Goal: Information Seeking & Learning: Learn about a topic

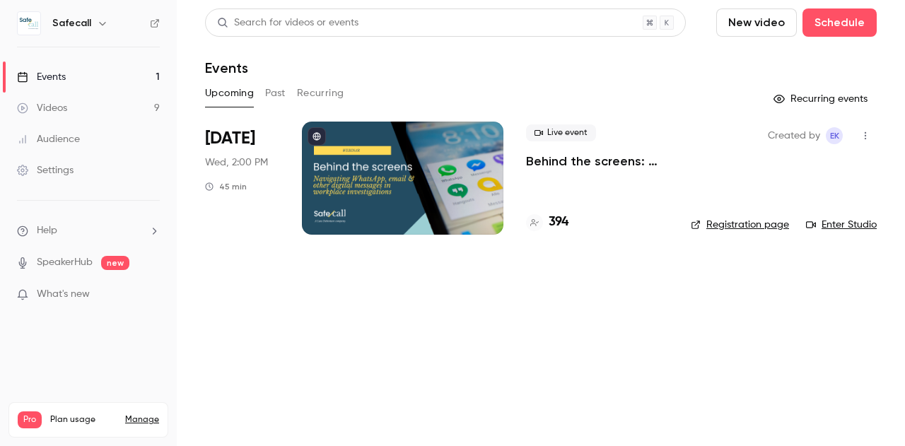
click at [267, 96] on button "Past" at bounding box center [275, 93] width 20 height 23
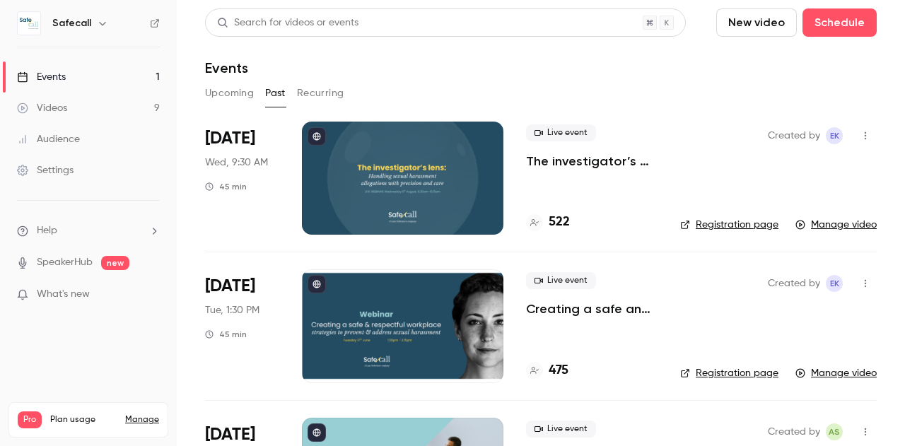
click at [588, 153] on p "The investigator’s lens: handling sexual harassment allegations with precision …" at bounding box center [591, 161] width 131 height 17
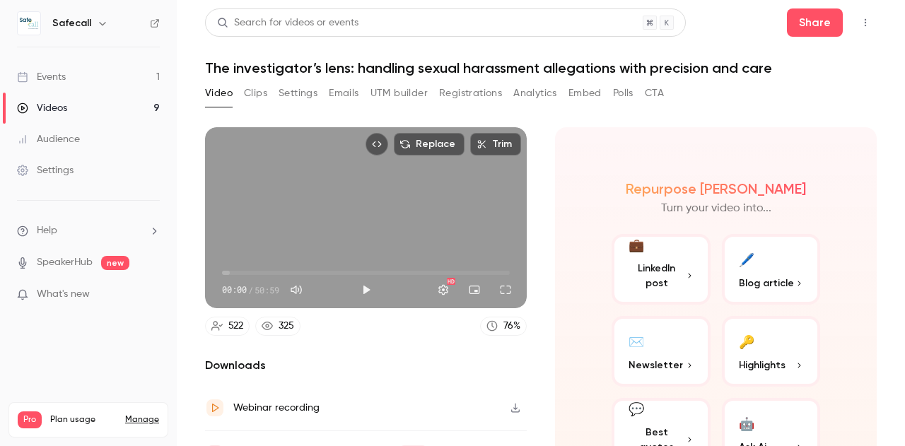
click at [481, 95] on button "Registrations" at bounding box center [470, 93] width 63 height 23
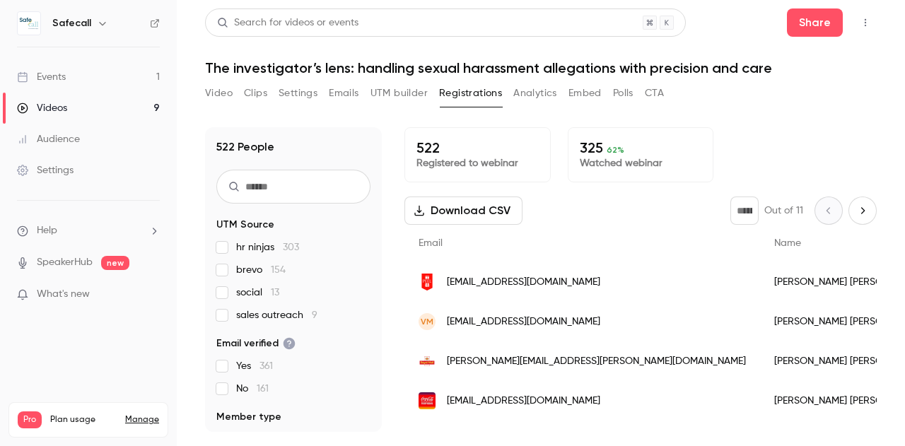
click at [56, 86] on link "Events 1" at bounding box center [88, 76] width 177 height 31
